Goal: Information Seeking & Learning: Learn about a topic

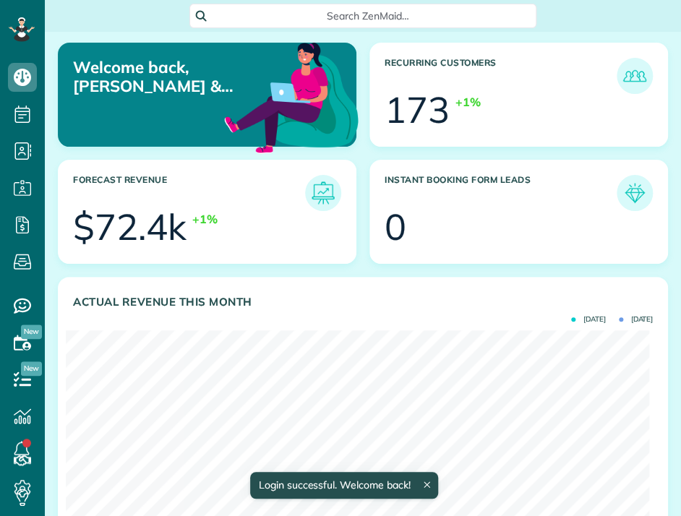
scroll to position [258, 583]
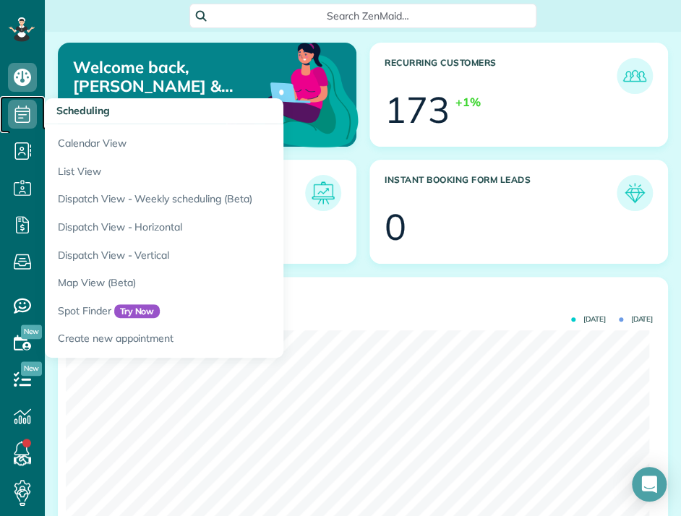
click at [23, 111] on use at bounding box center [22, 114] width 15 height 17
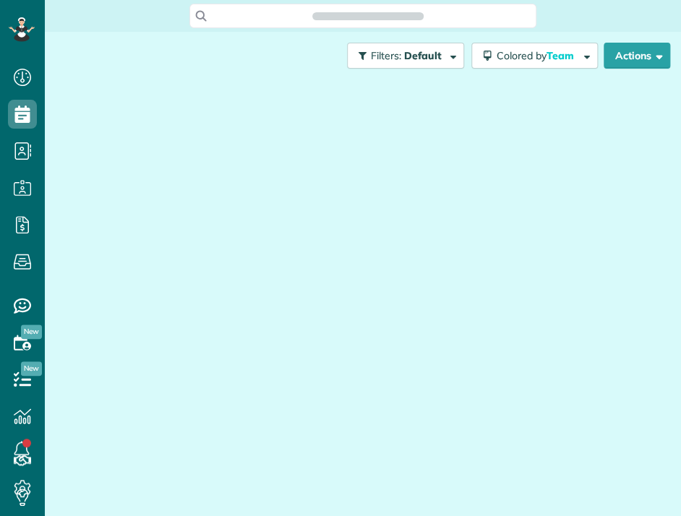
scroll to position [7, 7]
drag, startPoint x: 0, startPoint y: 0, endPoint x: 243, endPoint y: 131, distance: 276.0
click at [243, 131] on div at bounding box center [363, 284] width 615 height 408
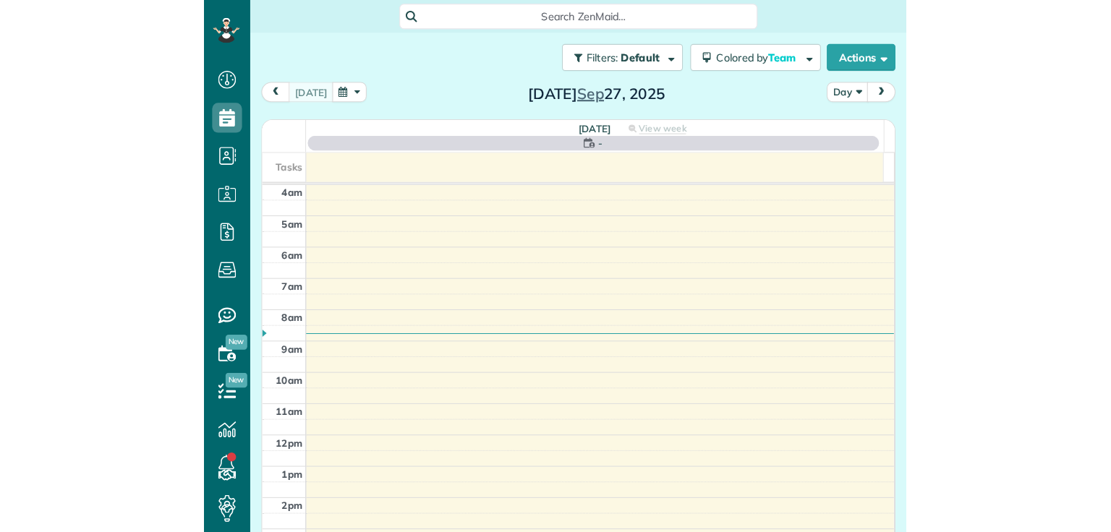
scroll to position [91, 0]
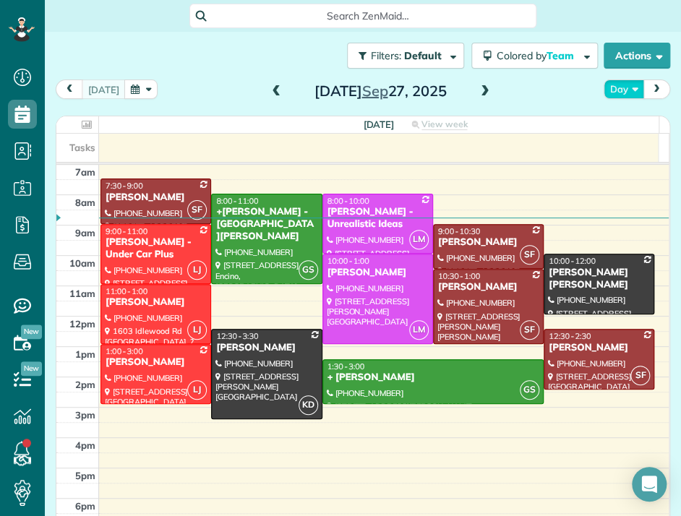
click at [623, 87] on button "Day" at bounding box center [624, 90] width 40 height 20
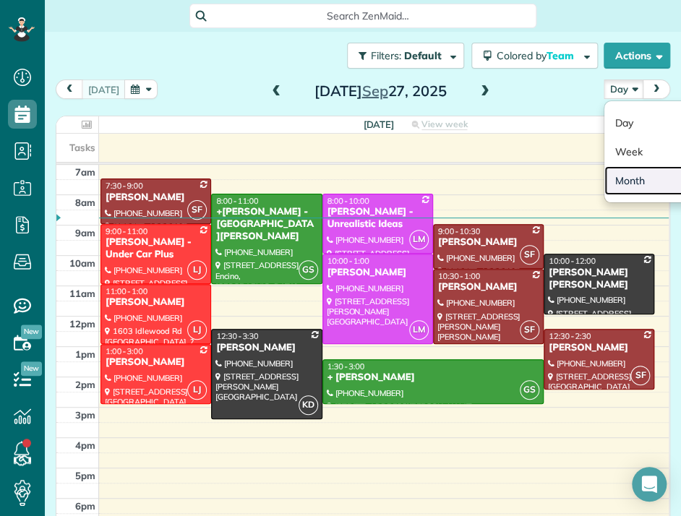
click at [613, 180] on link "Month" at bounding box center [662, 180] width 114 height 29
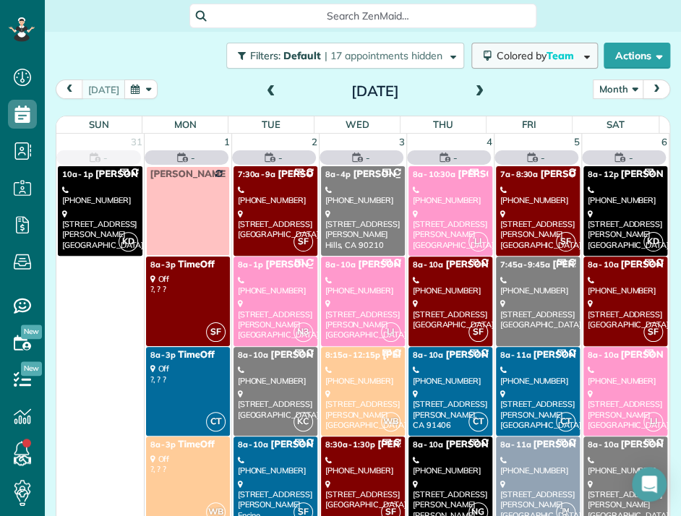
click at [547, 61] on span "Team" at bounding box center [562, 55] width 30 height 13
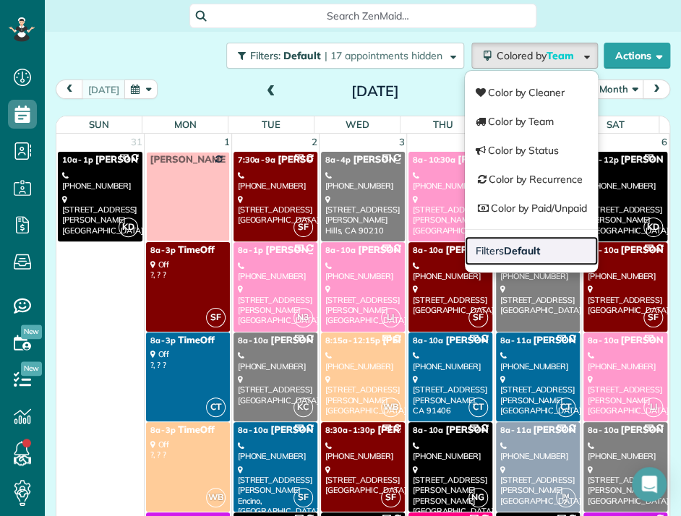
click at [504, 247] on strong "Default" at bounding box center [522, 250] width 36 height 13
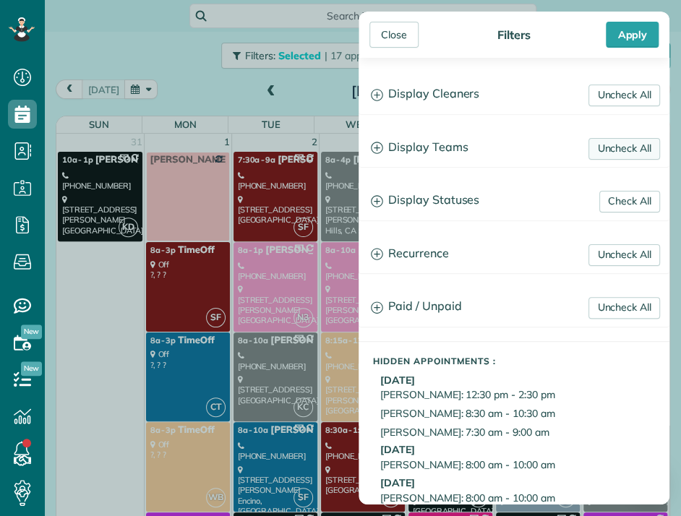
click at [596, 153] on link "Uncheck All" at bounding box center [625, 149] width 72 height 22
click at [610, 98] on link "Uncheck All" at bounding box center [625, 96] width 72 height 22
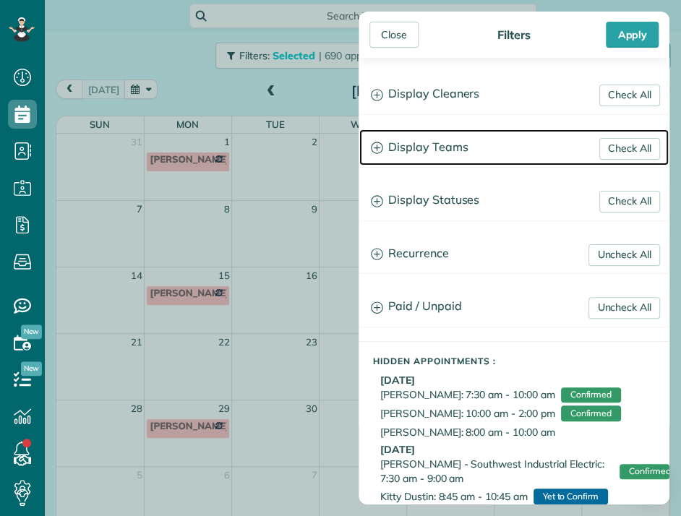
click at [440, 145] on h3 "Display Teams" at bounding box center [514, 147] width 310 height 37
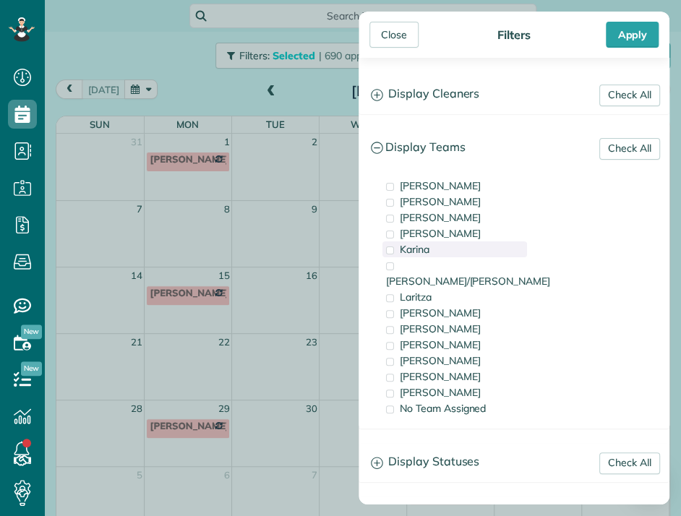
click at [402, 249] on span "Karina" at bounding box center [415, 249] width 30 height 13
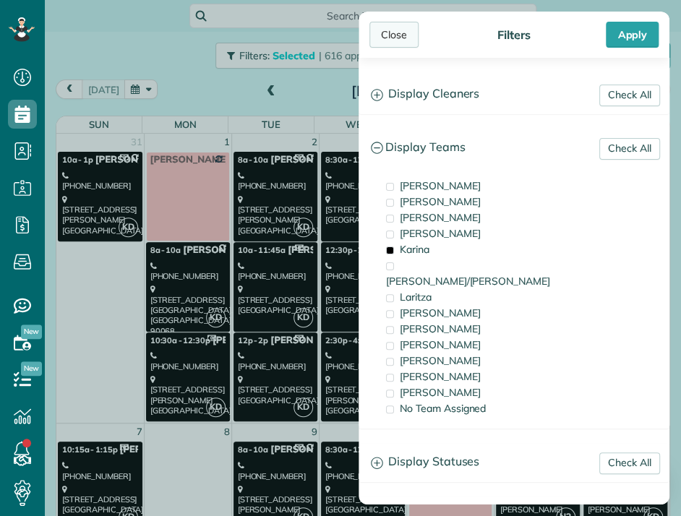
click at [385, 34] on div "Close" at bounding box center [394, 35] width 49 height 26
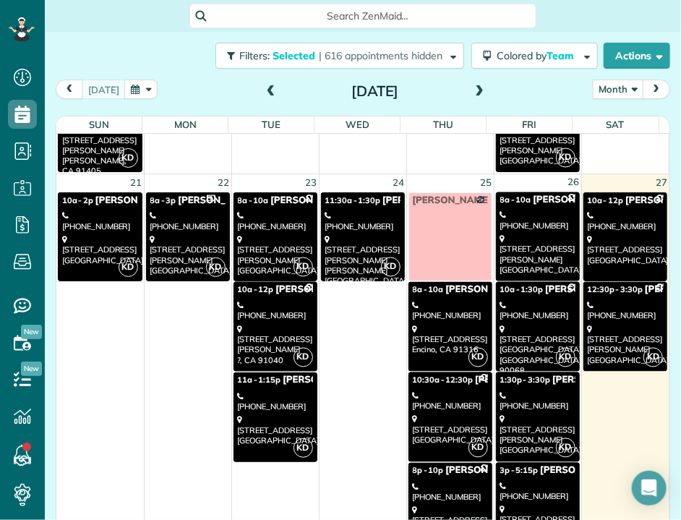
scroll to position [837, 0]
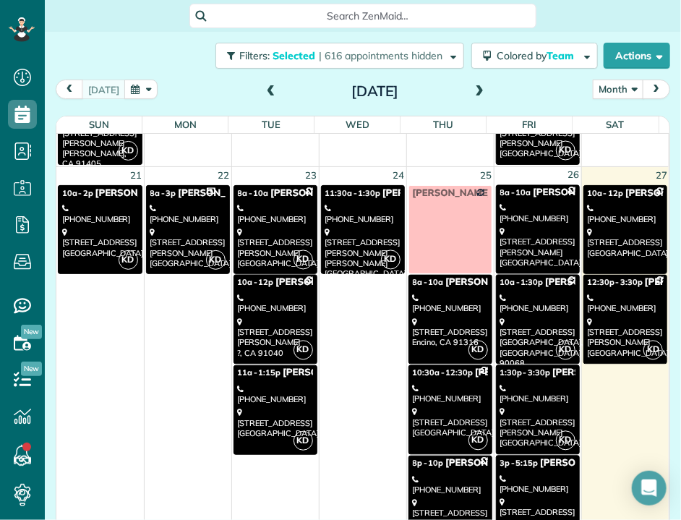
click at [197, 233] on div "[STREET_ADDRESS][PERSON_NAME]" at bounding box center [187, 247] width 75 height 41
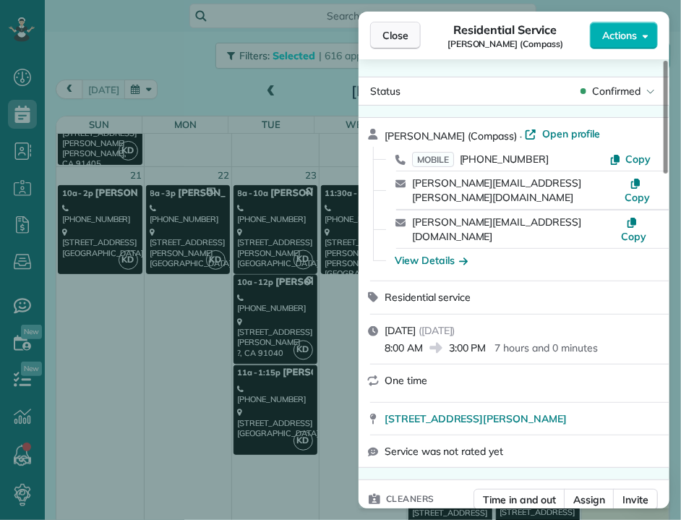
click at [390, 38] on span "Close" at bounding box center [396, 35] width 26 height 14
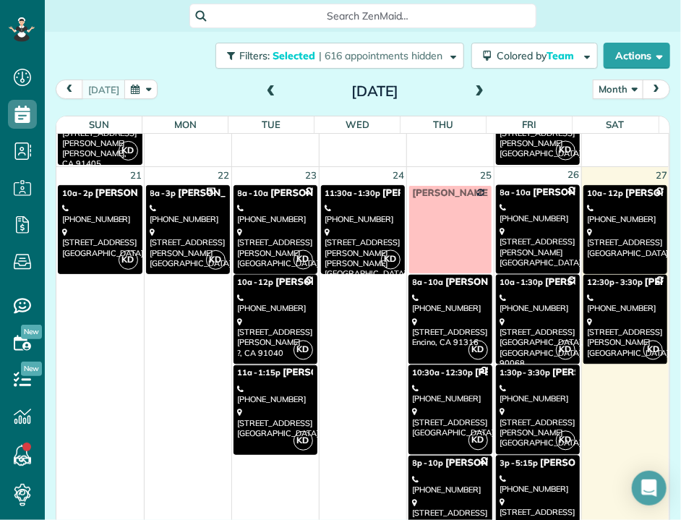
click at [279, 385] on div "[PHONE_NUMBER]" at bounding box center [275, 394] width 75 height 21
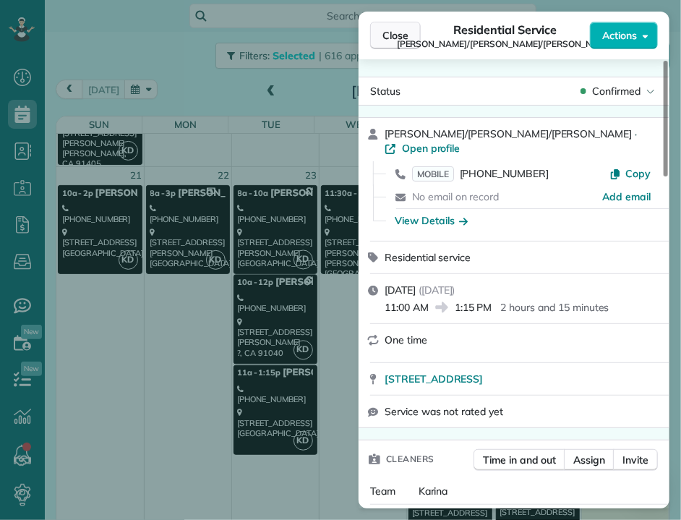
click at [401, 34] on span "Close" at bounding box center [396, 35] width 26 height 14
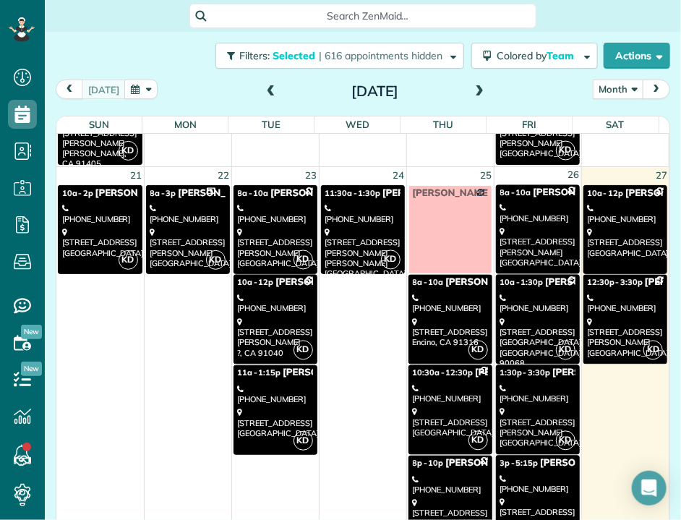
click at [437, 498] on div "[STREET_ADDRESS]" at bounding box center [450, 513] width 75 height 31
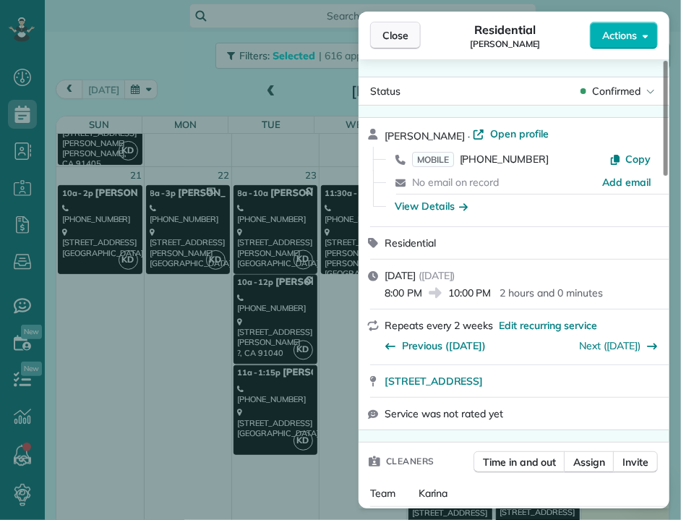
click at [390, 38] on span "Close" at bounding box center [396, 35] width 26 height 14
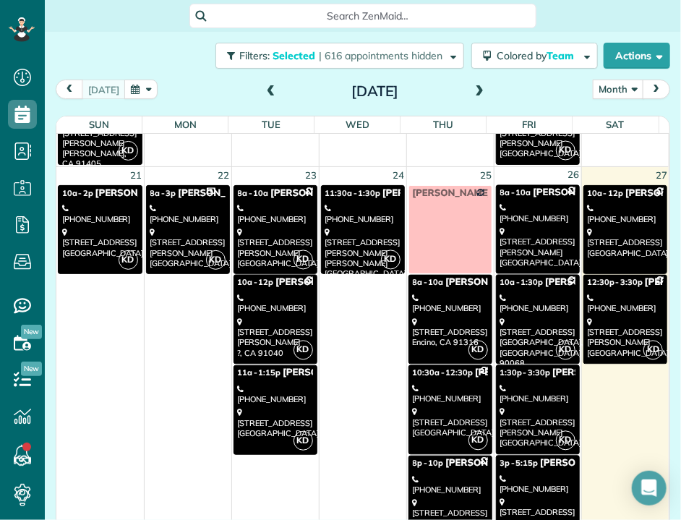
click at [503, 298] on div "[PHONE_NUMBER]" at bounding box center [537, 304] width 75 height 21
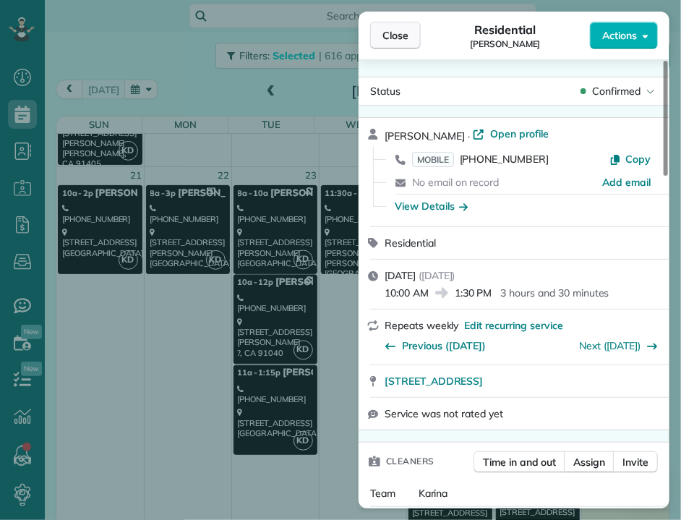
click at [405, 40] on span "Close" at bounding box center [396, 35] width 26 height 14
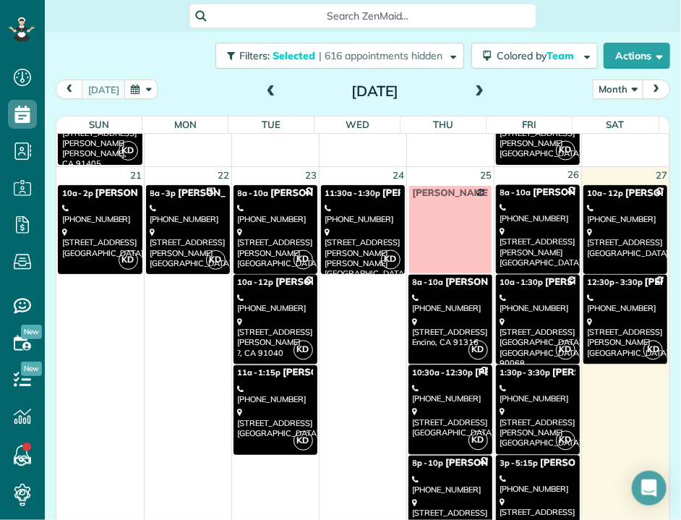
click at [500, 415] on div "[STREET_ADDRESS][PERSON_NAME]" at bounding box center [537, 427] width 75 height 41
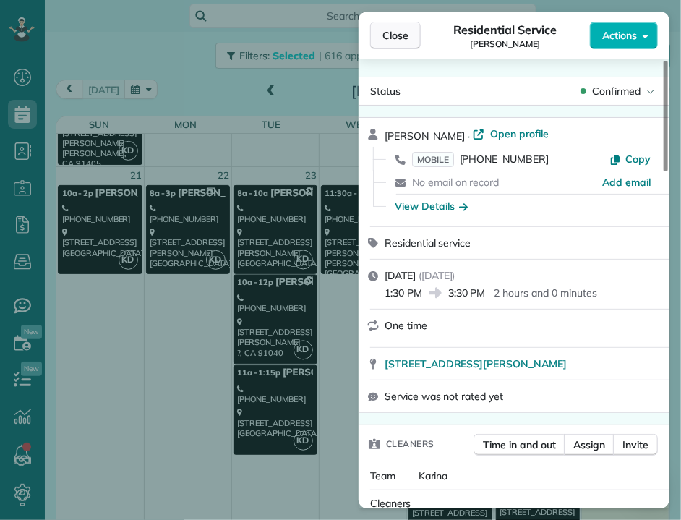
click at [390, 33] on span "Close" at bounding box center [396, 35] width 26 height 14
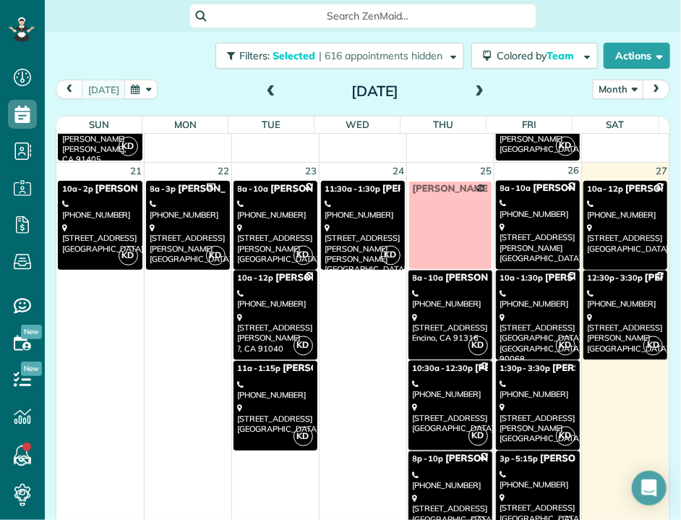
scroll to position [841, 0]
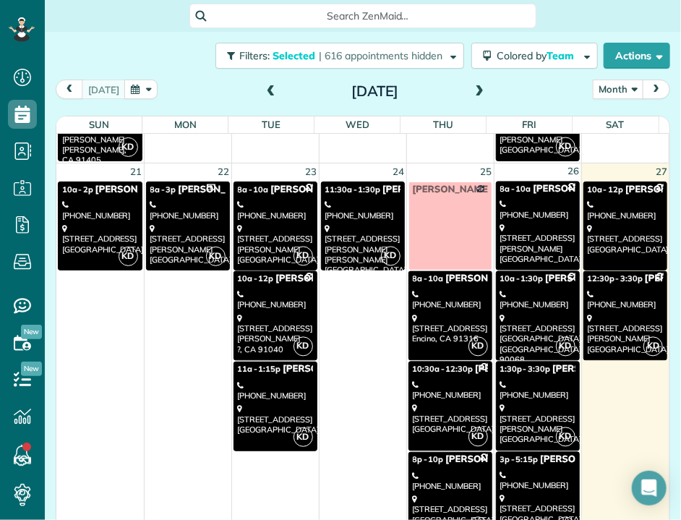
click at [504, 317] on div "[STREET_ADDRESS]" at bounding box center [537, 339] width 75 height 51
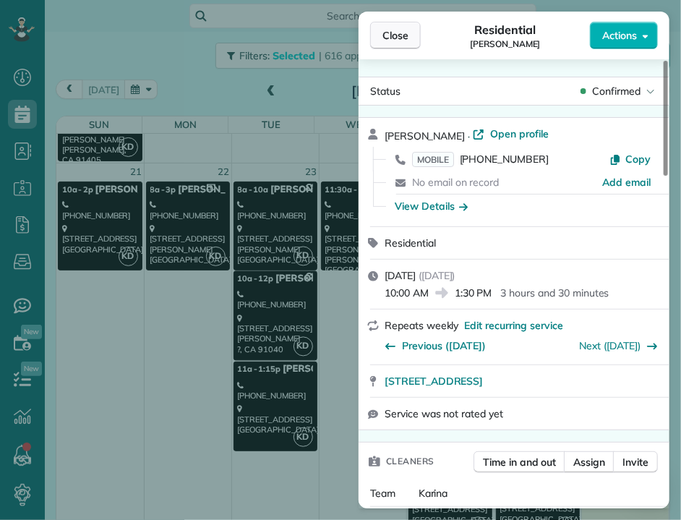
click at [399, 38] on span "Close" at bounding box center [396, 35] width 26 height 14
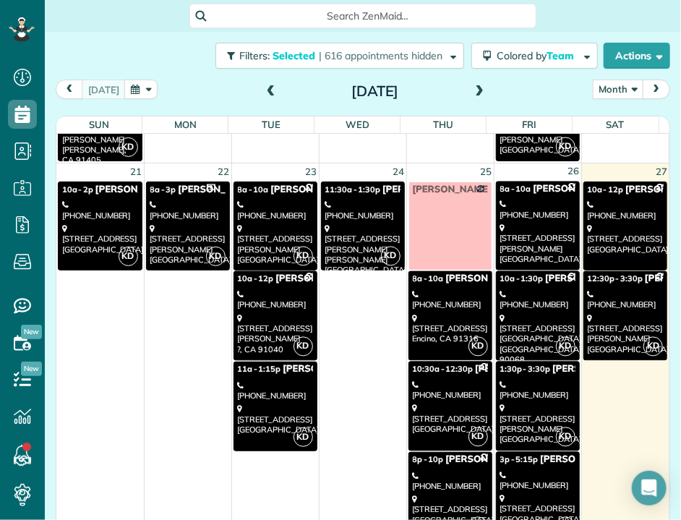
click at [526, 388] on link "KD 1:30p - 3:30p [PERSON_NAME] [PHONE_NUMBER] [STREET_ADDRESS][PERSON_NAME]" at bounding box center [538, 407] width 84 height 90
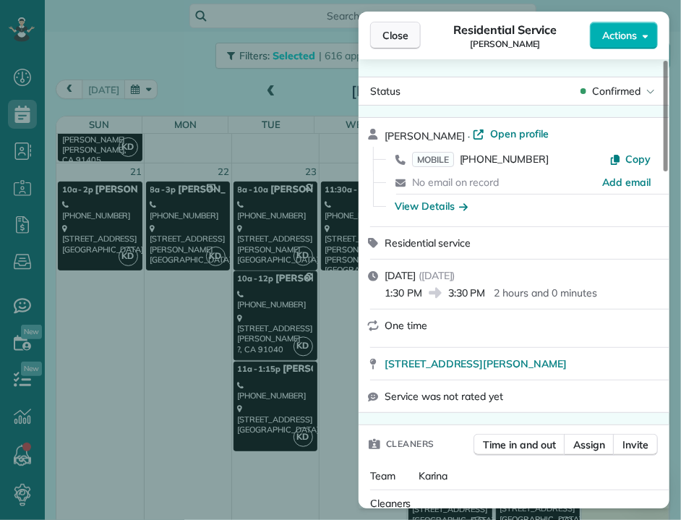
click at [395, 33] on span "Close" at bounding box center [396, 35] width 26 height 14
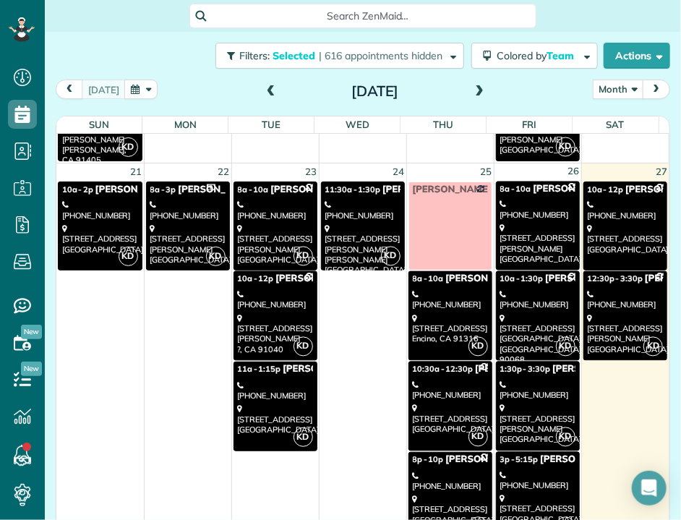
click at [518, 472] on div "[PHONE_NUMBER]" at bounding box center [537, 481] width 75 height 21
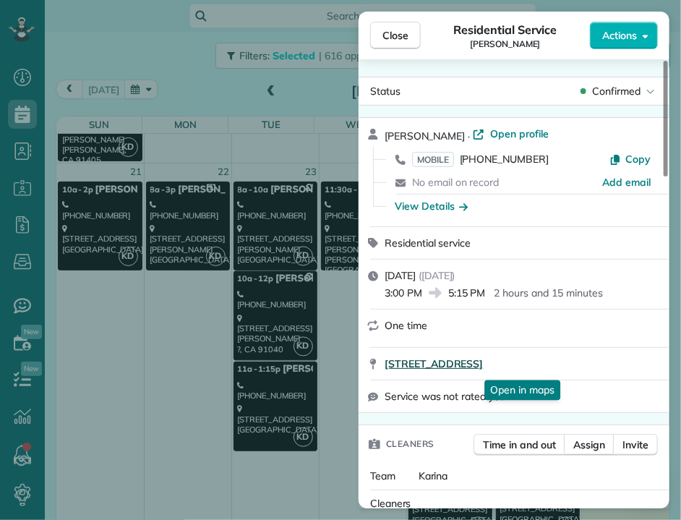
click at [483, 364] on span "[STREET_ADDRESS]" at bounding box center [434, 364] width 98 height 14
click at [396, 34] on span "Close" at bounding box center [396, 35] width 26 height 14
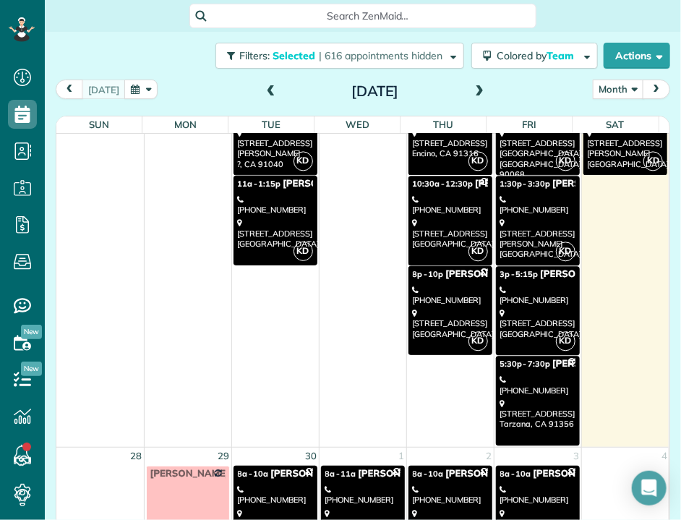
scroll to position [1027, 0]
click at [534, 399] on div "[STREET_ADDRESS]" at bounding box center [537, 413] width 75 height 31
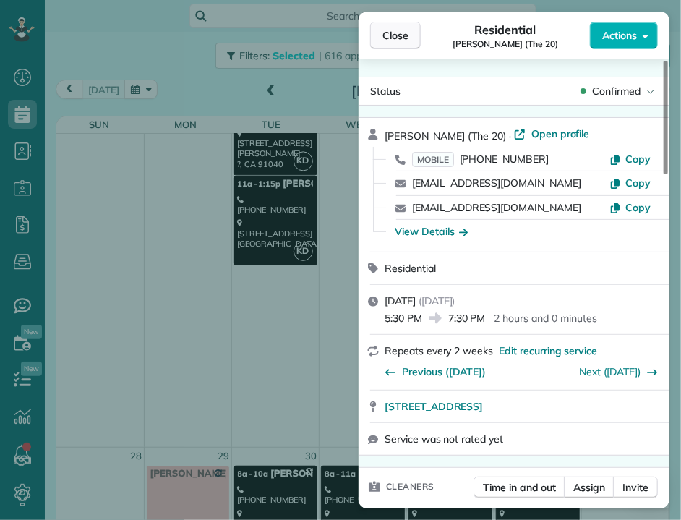
click at [401, 39] on span "Close" at bounding box center [396, 35] width 26 height 14
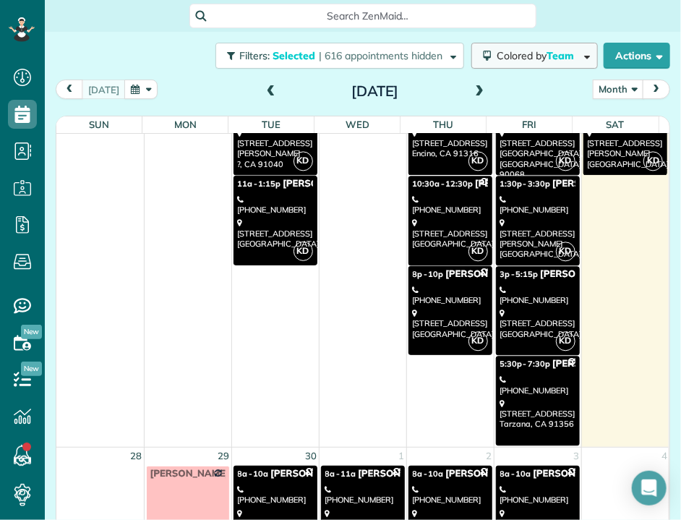
click at [525, 51] on span "Colored by Team" at bounding box center [538, 55] width 82 height 13
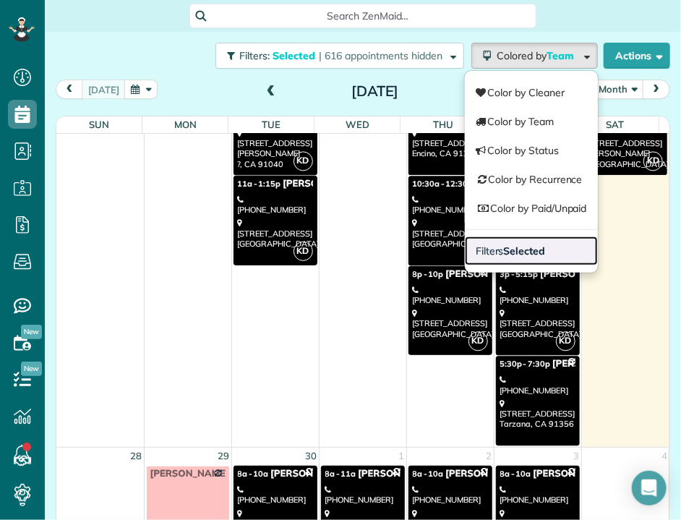
click at [514, 248] on strong "Selected" at bounding box center [525, 250] width 42 height 13
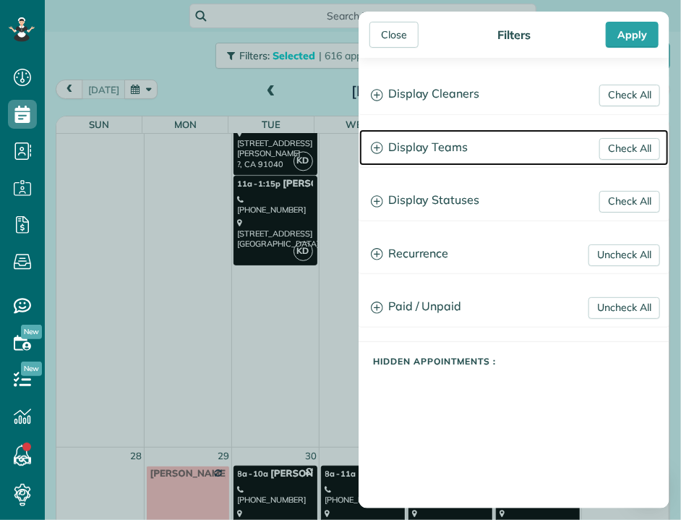
click at [440, 151] on h3 "Display Teams" at bounding box center [514, 147] width 310 height 37
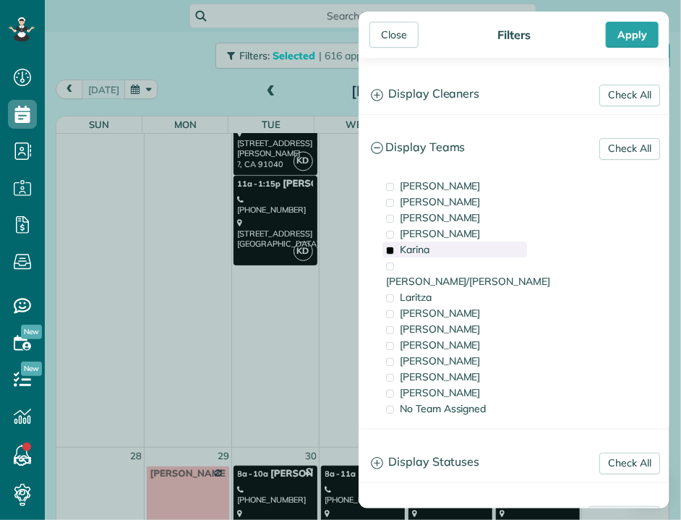
click at [414, 244] on span "Karina" at bounding box center [415, 249] width 30 height 13
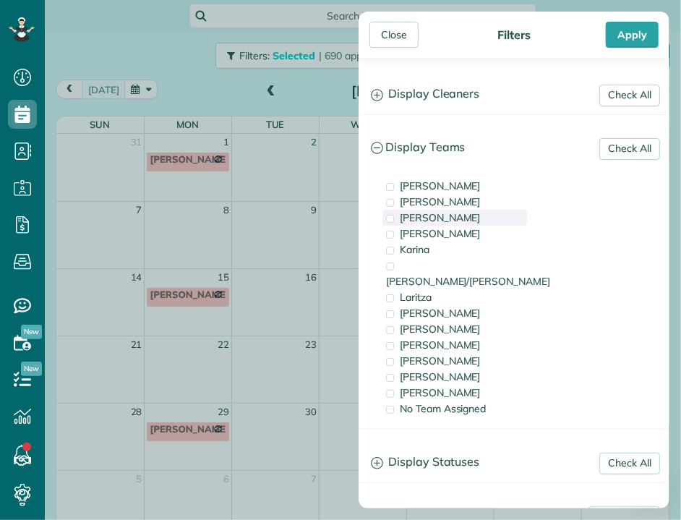
click at [420, 223] on div "[PERSON_NAME]" at bounding box center [455, 218] width 145 height 16
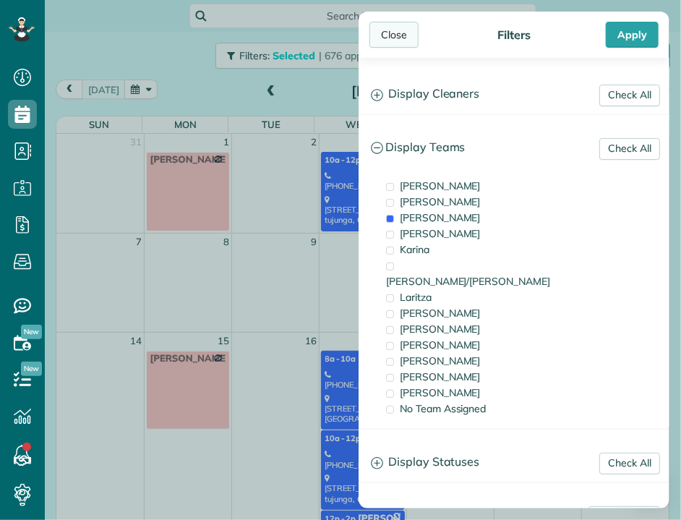
click at [394, 40] on div "Close" at bounding box center [394, 35] width 49 height 26
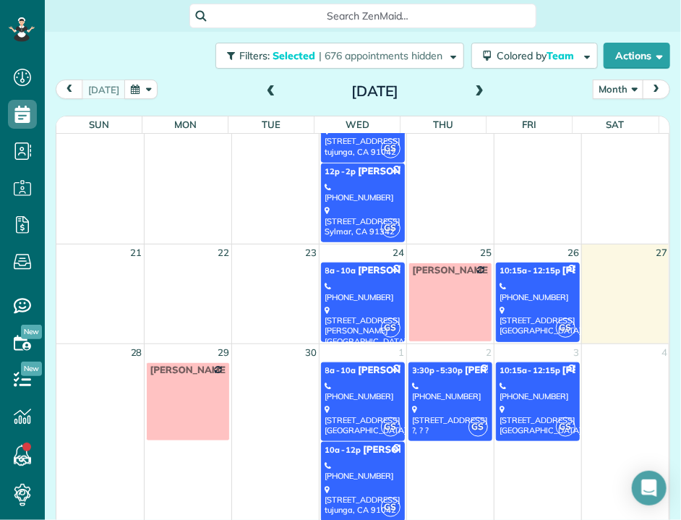
scroll to position [344, 0]
